Goal: Task Accomplishment & Management: Manage account settings

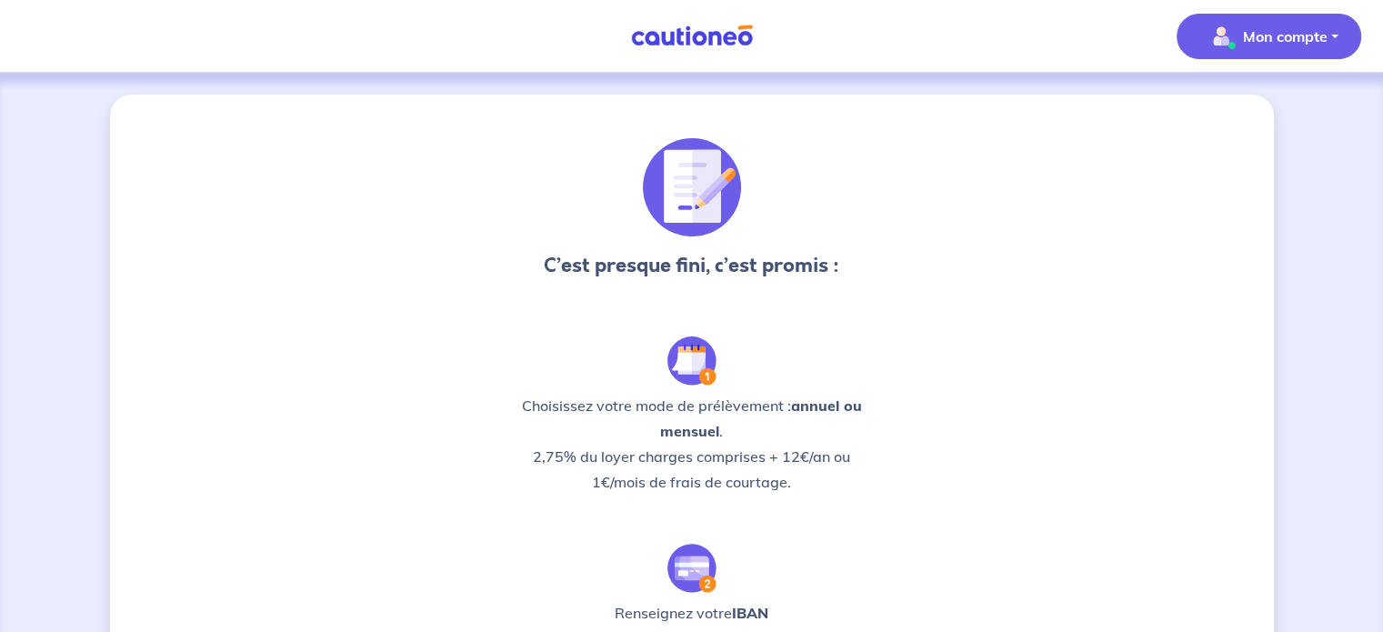
click at [1256, 30] on p "Mon compte" at bounding box center [1285, 36] width 85 height 22
click at [1273, 104] on link "Mes informations" at bounding box center [1250, 112] width 146 height 29
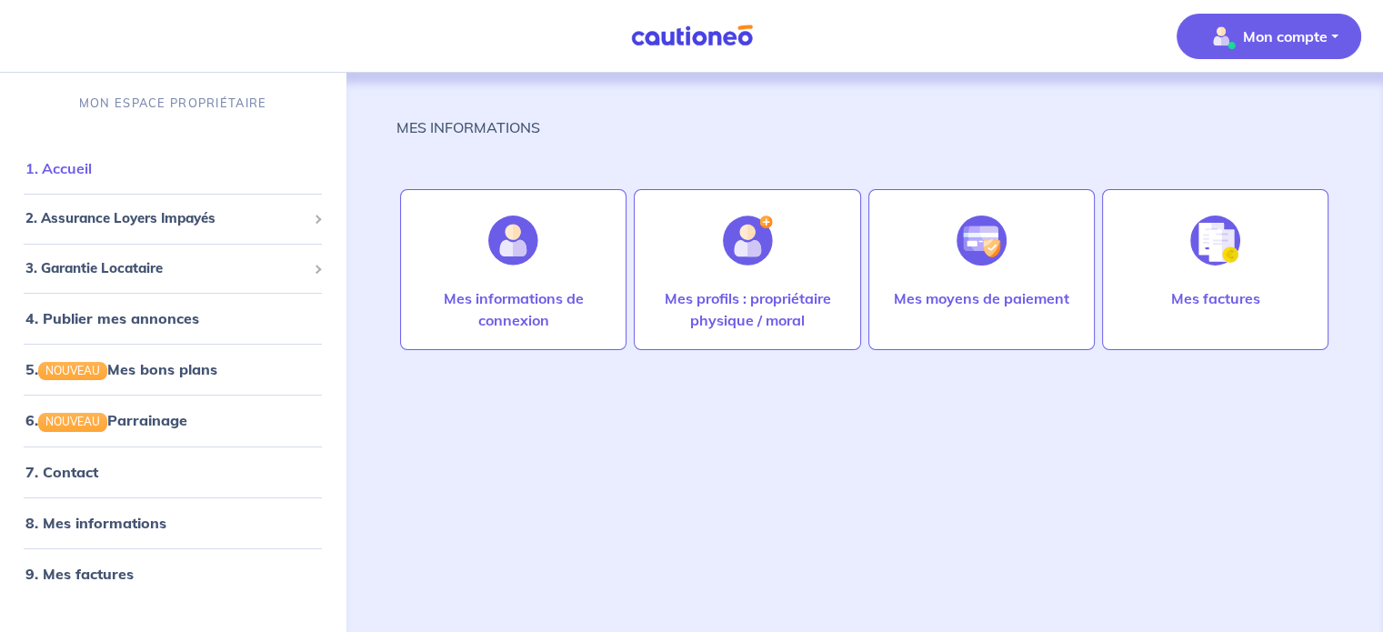
click at [92, 168] on link "1. Accueil" at bounding box center [58, 168] width 66 height 18
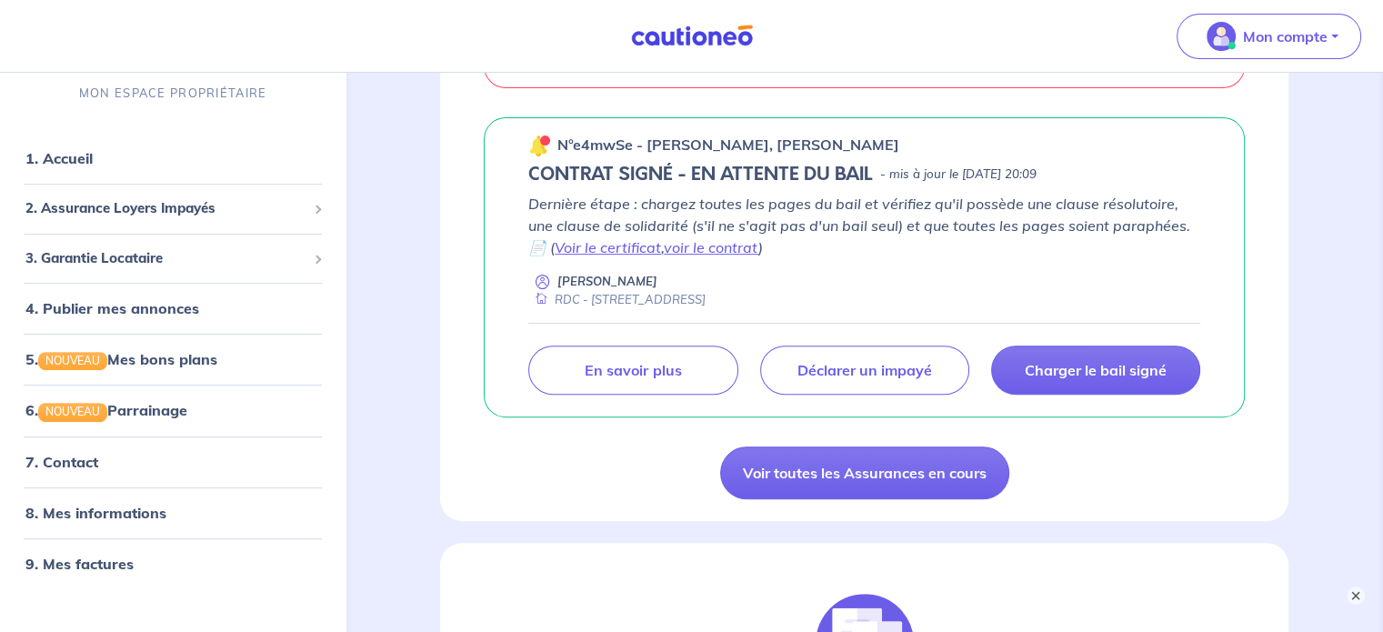
scroll to position [564, 0]
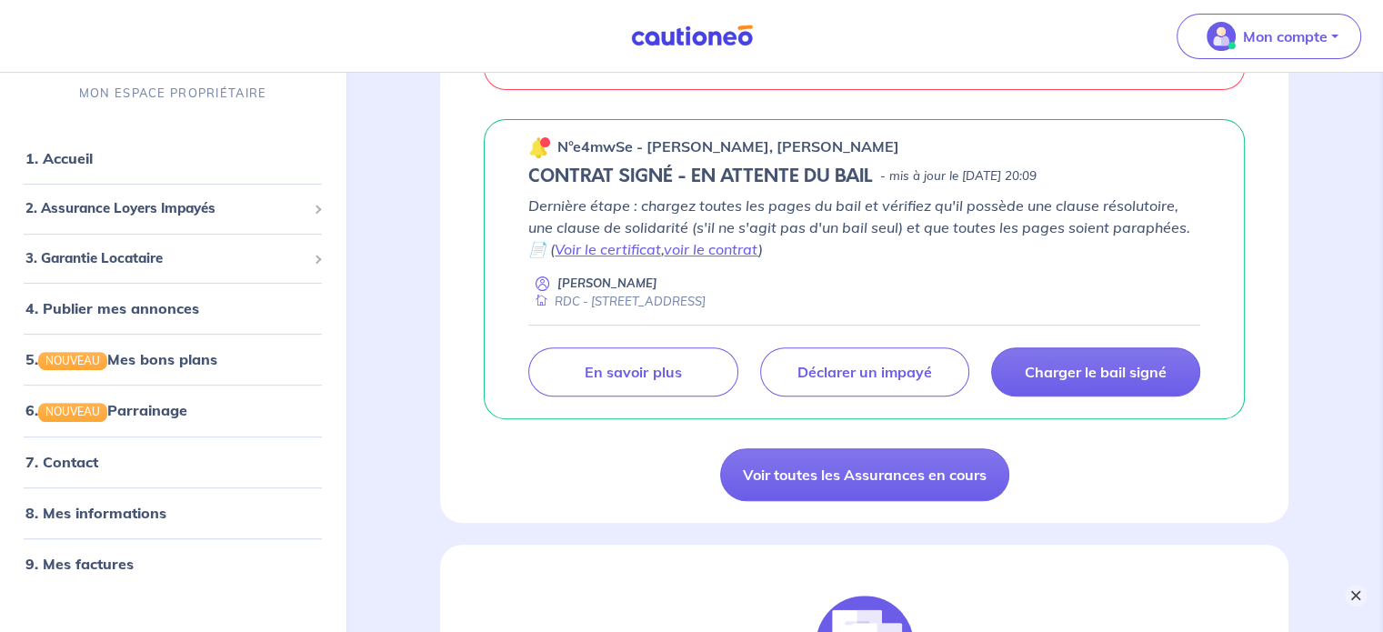
click at [1357, 591] on button "×" at bounding box center [1356, 596] width 22 height 22
click at [1098, 381] on link "Charger le bail signé" at bounding box center [1095, 371] width 209 height 49
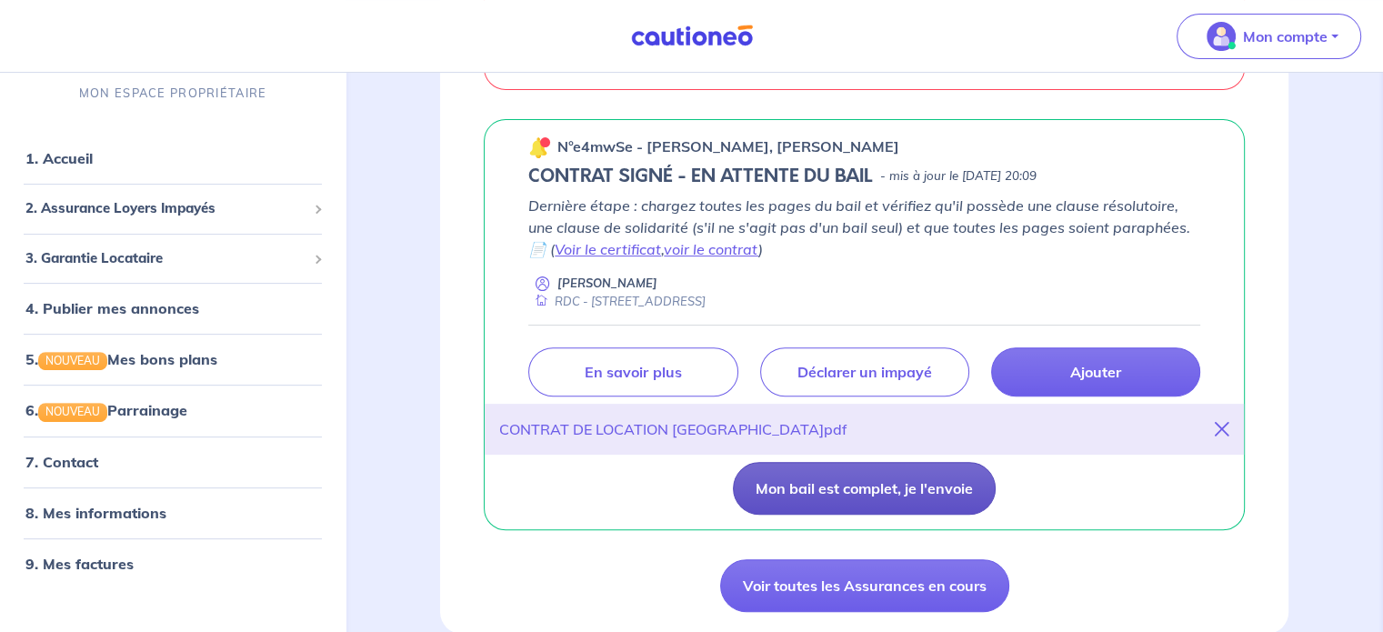
click at [921, 491] on button "Mon bail est complet, je l'envoie" at bounding box center [864, 488] width 263 height 53
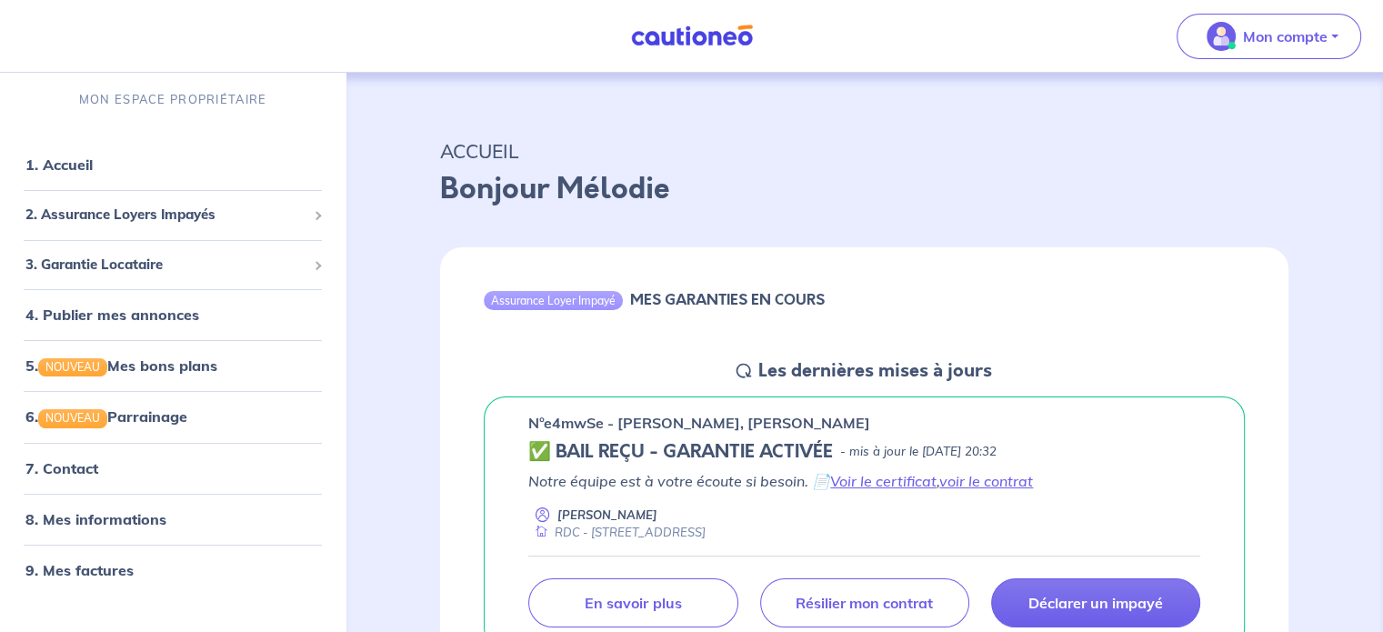
scroll to position [0, 0]
